Goal: Ask a question

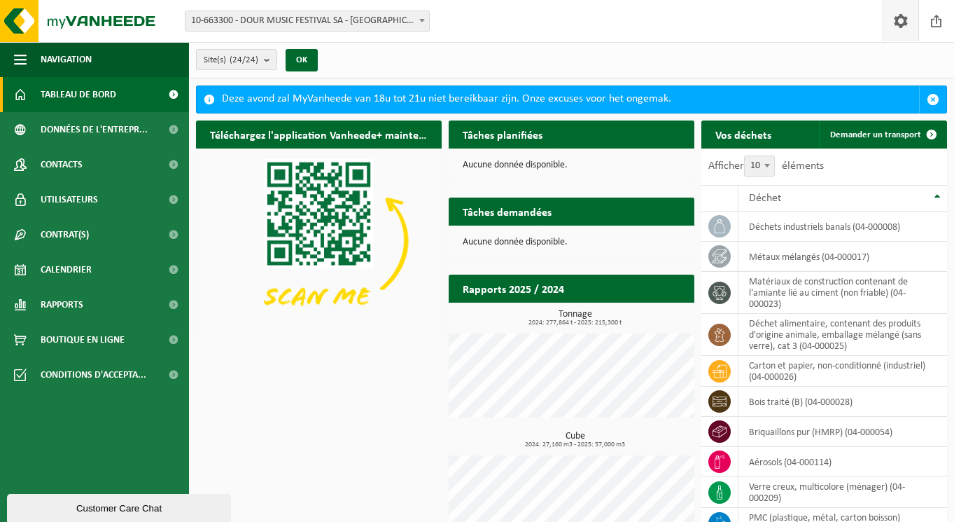
click at [902, 17] on span at bounding box center [900, 20] width 21 height 41
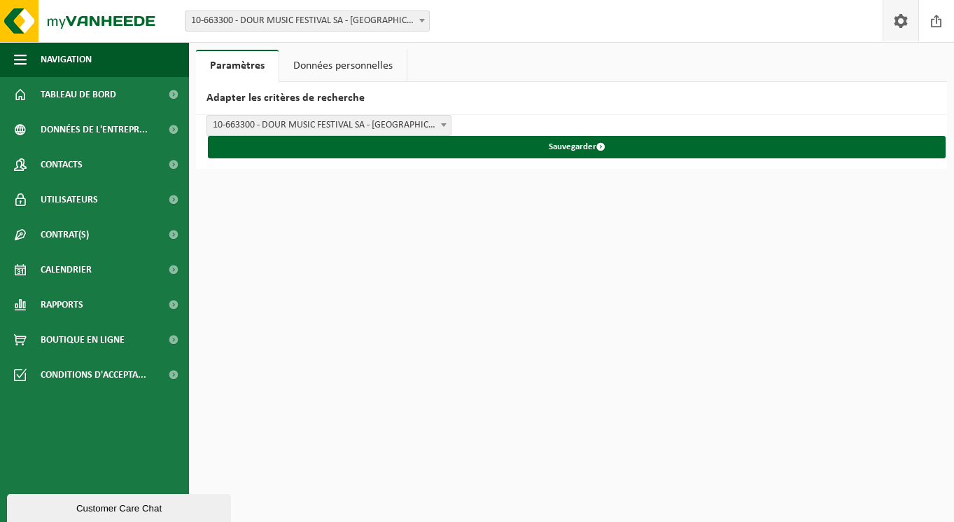
click at [897, 19] on span at bounding box center [900, 20] width 21 height 41
click at [341, 68] on link "Données personnelles" at bounding box center [342, 66] width 127 height 32
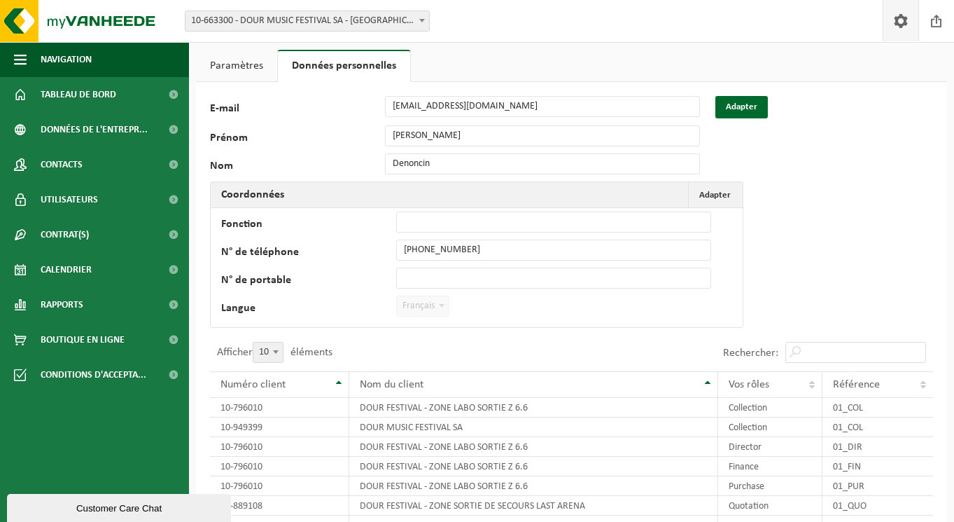
click at [74, 504] on div "Customer Care Chat" at bounding box center [119, 508] width 203 height 11
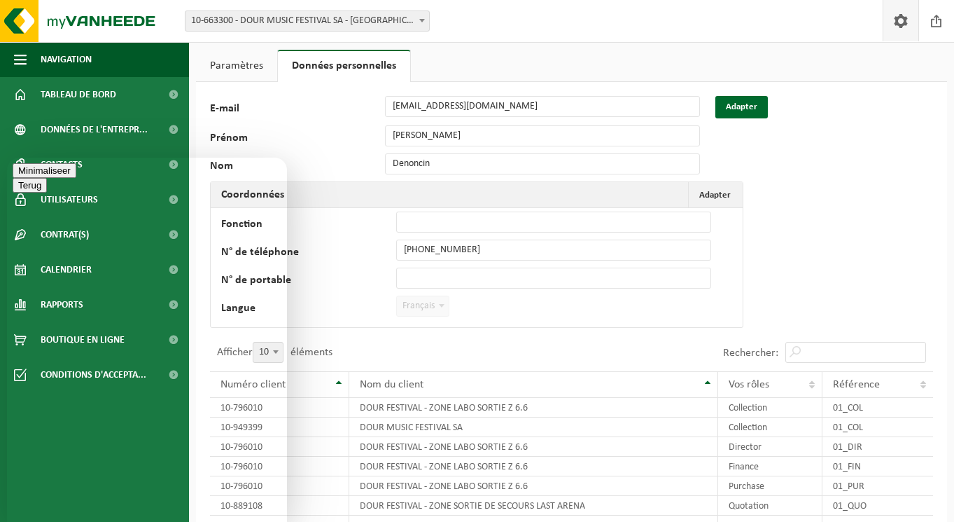
type textarea "Bonjour, je ne vois pas où remplir la déclaration, RED"
